Goal: Check status

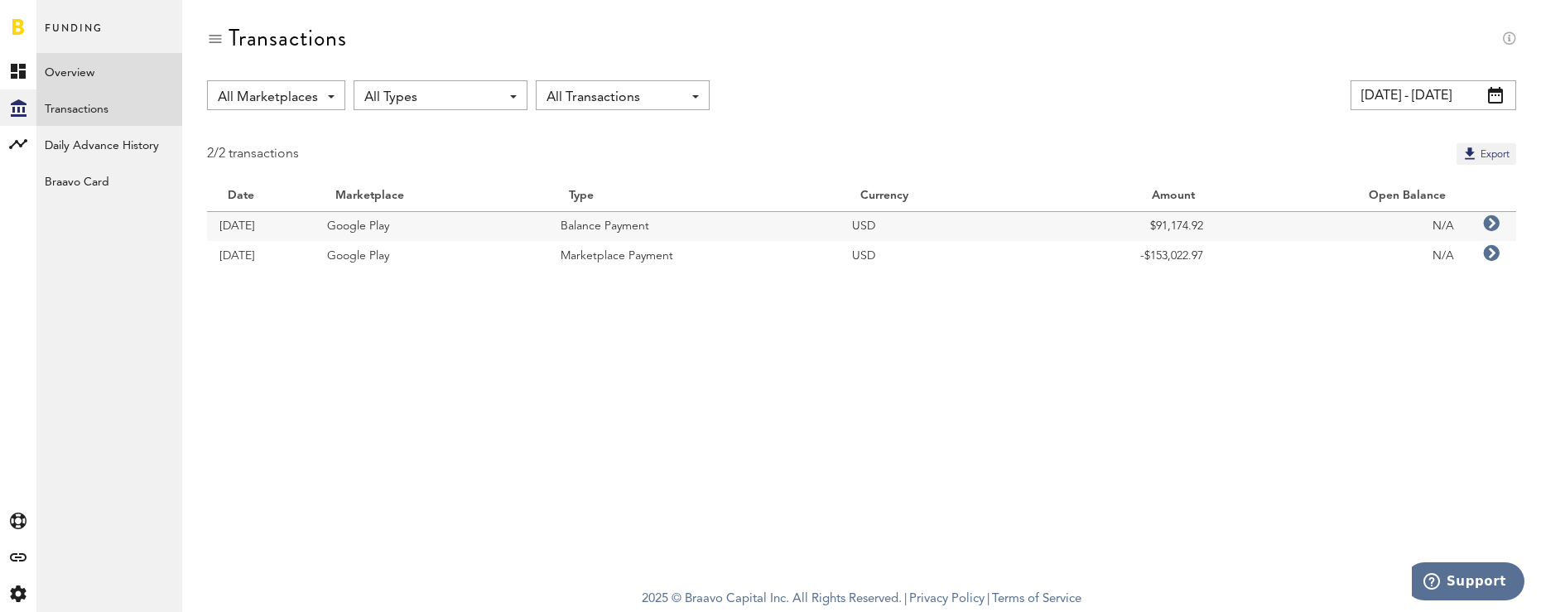
click at [113, 77] on link "Overview" at bounding box center [109, 71] width 146 height 36
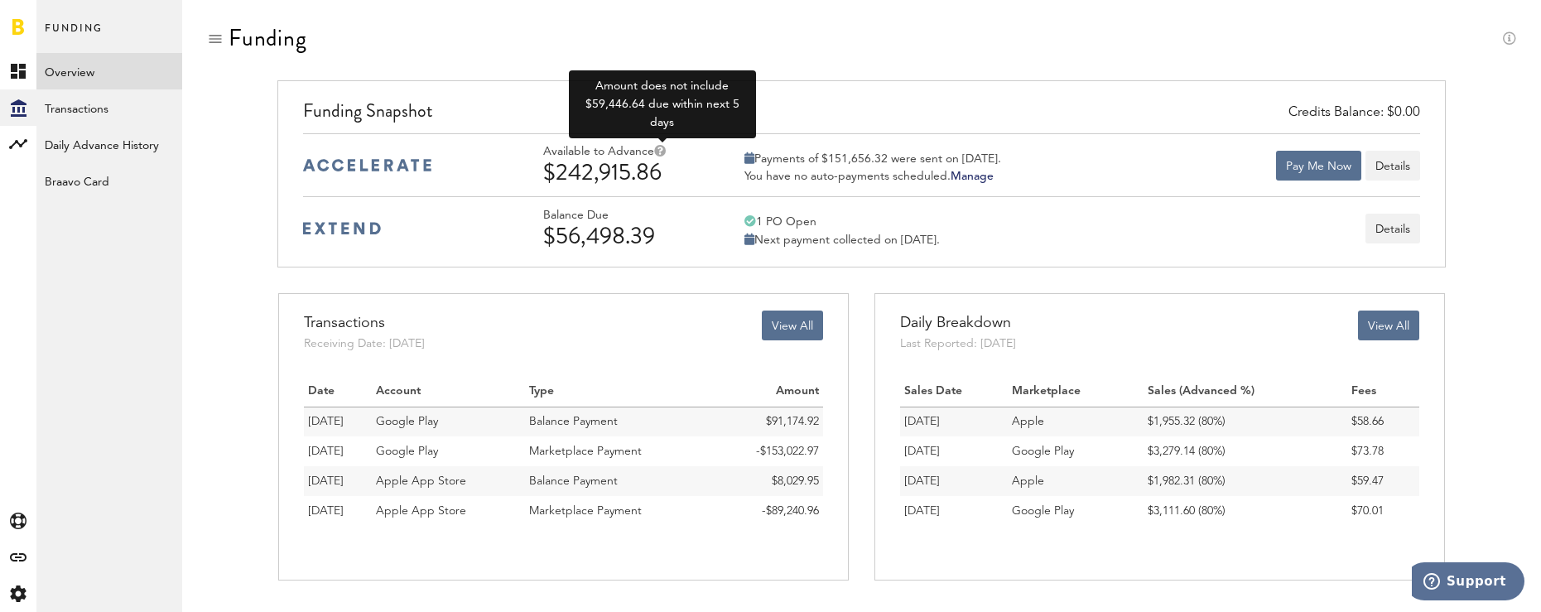
click at [662, 147] on icon at bounding box center [660, 151] width 12 height 12
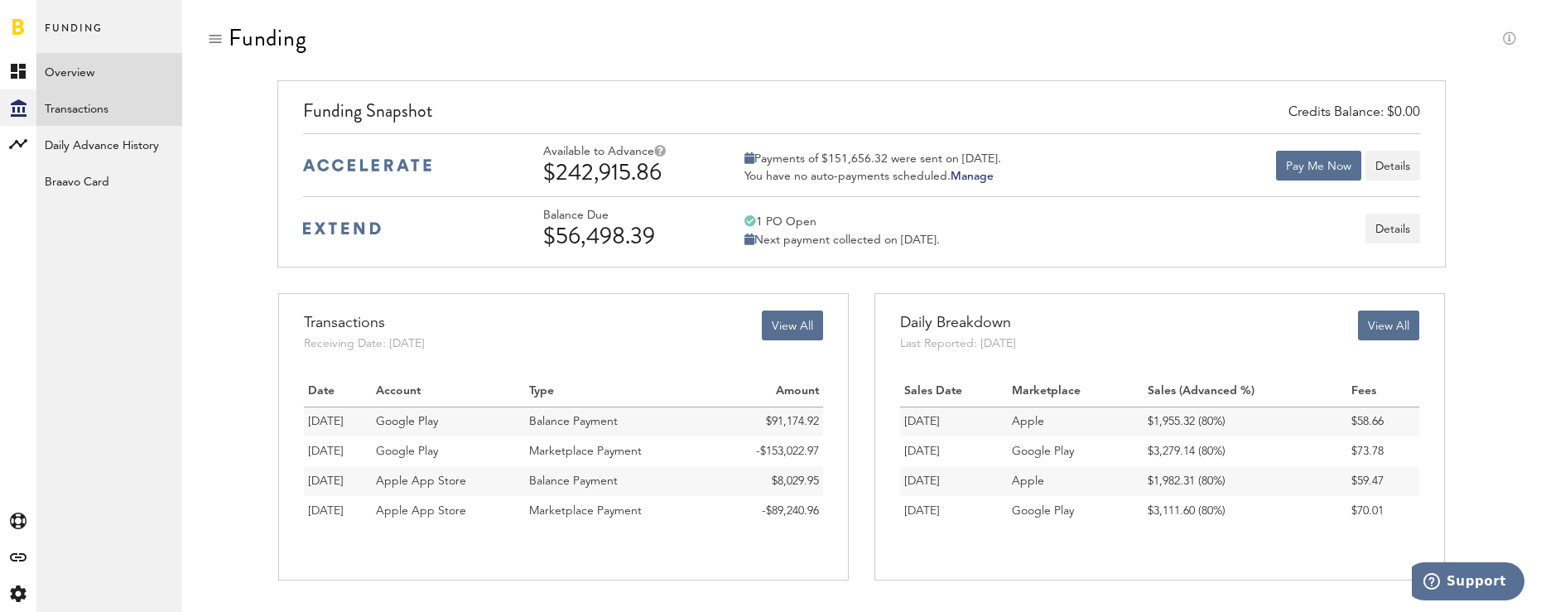
click at [85, 110] on link "Transactions" at bounding box center [109, 107] width 146 height 36
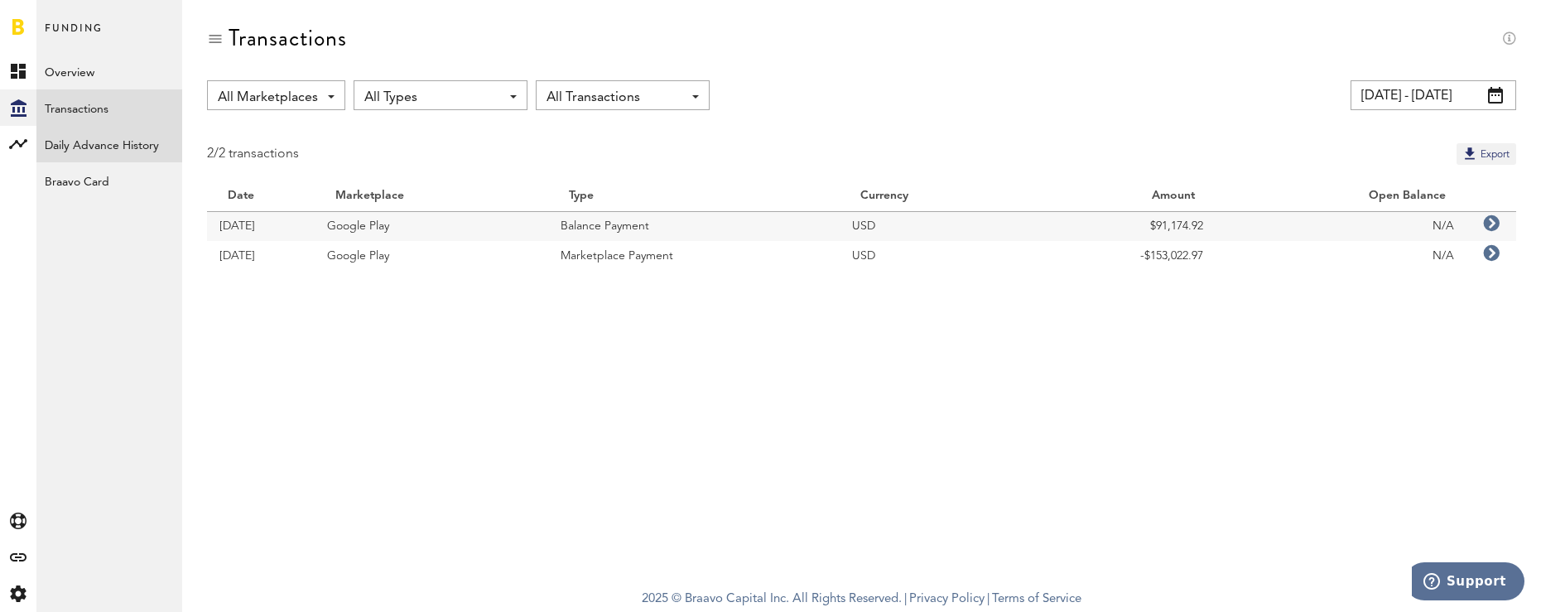
click at [134, 148] on link "Daily Advance History" at bounding box center [109, 144] width 146 height 36
